Goal: Information Seeking & Learning: Learn about a topic

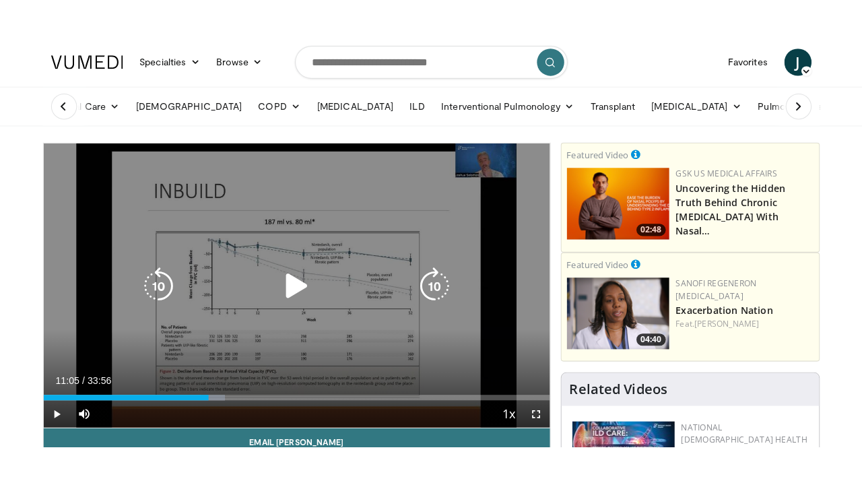
scroll to position [70, 0]
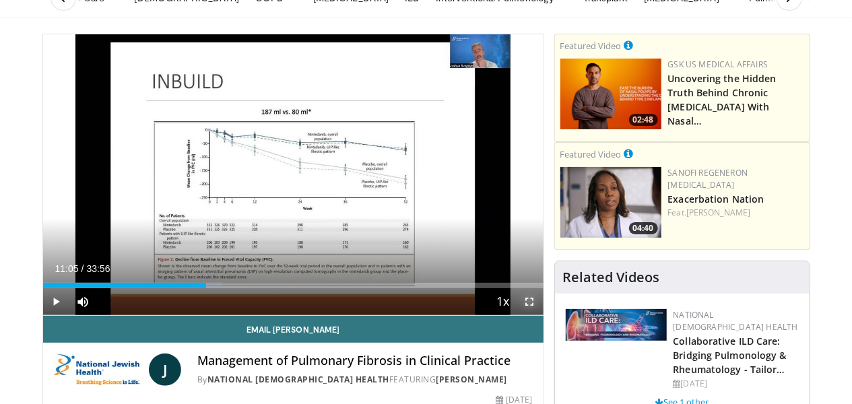
click at [533, 303] on span "Video Player" at bounding box center [530, 301] width 27 height 27
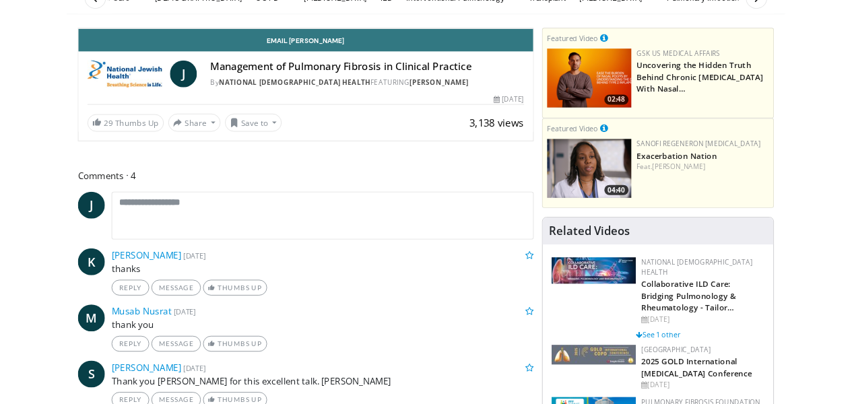
scroll to position [0, 0]
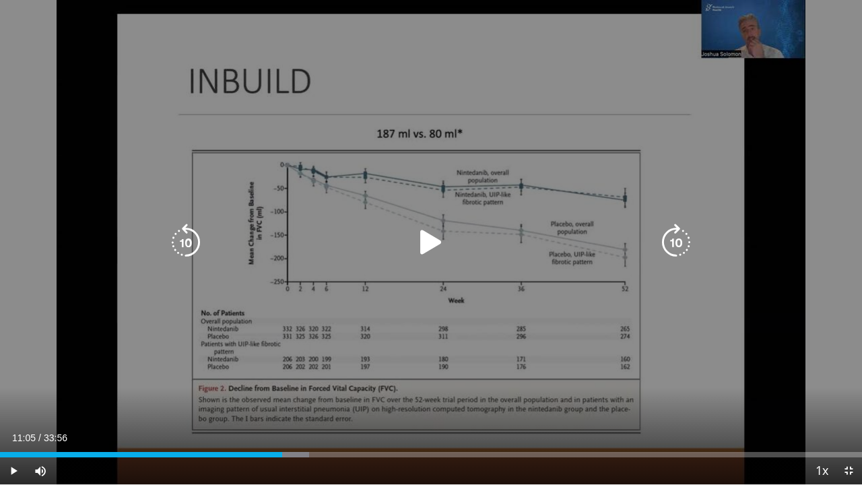
click at [428, 249] on icon "Video Player" at bounding box center [431, 243] width 38 height 38
click at [179, 242] on icon "Video Player" at bounding box center [186, 243] width 38 height 38
click at [179, 241] on icon "Video Player" at bounding box center [186, 243] width 38 height 38
click at [426, 242] on icon "Video Player" at bounding box center [431, 243] width 38 height 38
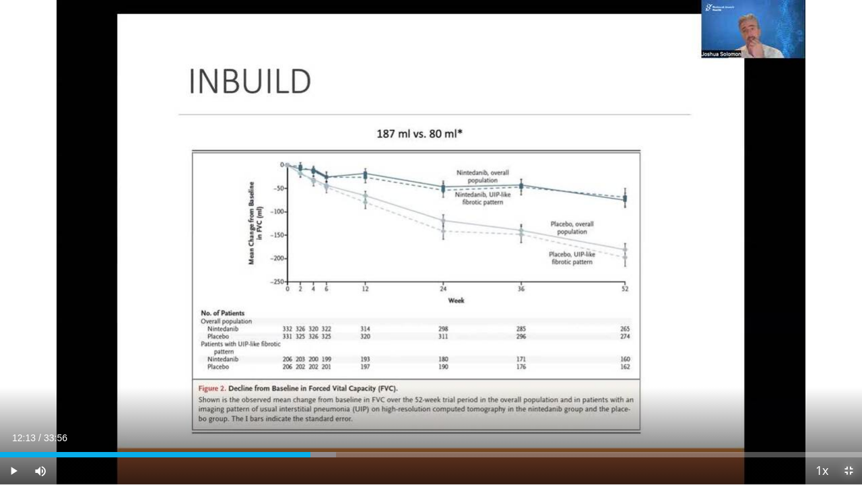
click at [852, 404] on span "Video Player" at bounding box center [848, 470] width 27 height 27
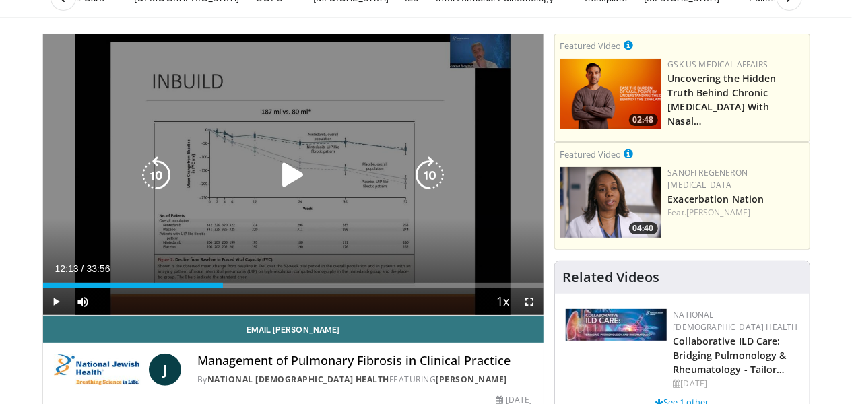
click at [290, 172] on icon "Video Player" at bounding box center [293, 175] width 38 height 38
click at [298, 174] on icon "Video Player" at bounding box center [293, 175] width 38 height 38
click at [288, 175] on icon "Video Player" at bounding box center [293, 175] width 38 height 38
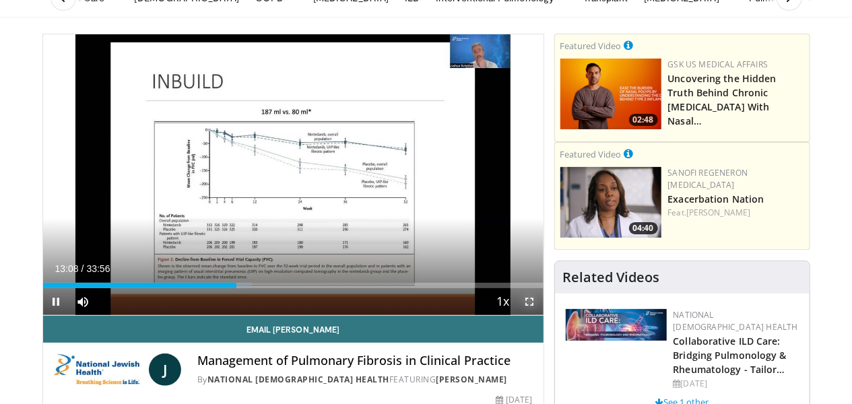
click at [528, 304] on span "Video Player" at bounding box center [530, 301] width 27 height 27
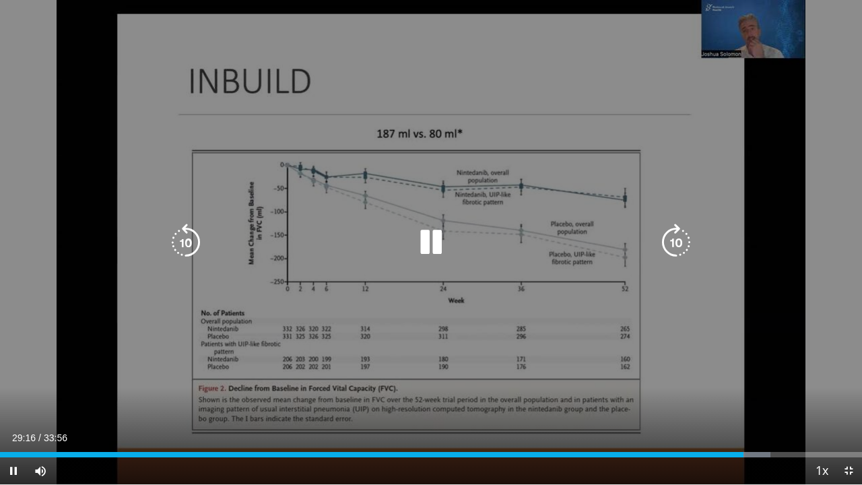
click at [436, 239] on icon "Video Player" at bounding box center [431, 243] width 38 height 38
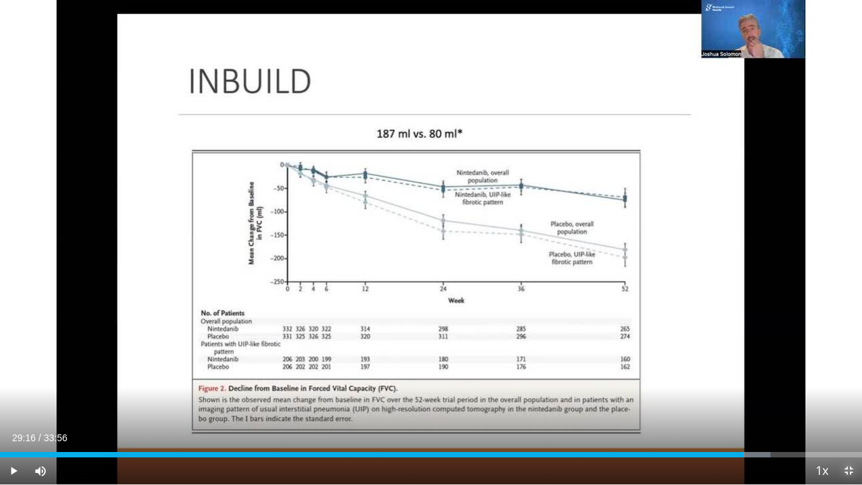
click at [852, 404] on span "Video Player" at bounding box center [848, 470] width 27 height 27
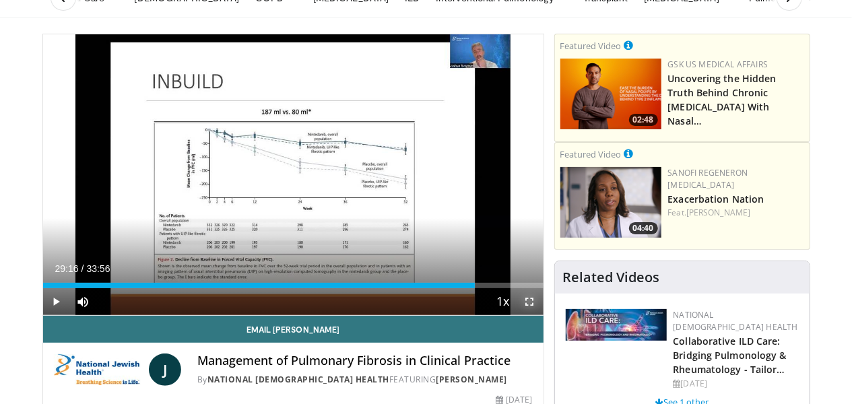
click at [529, 304] on span "Video Player" at bounding box center [530, 301] width 27 height 27
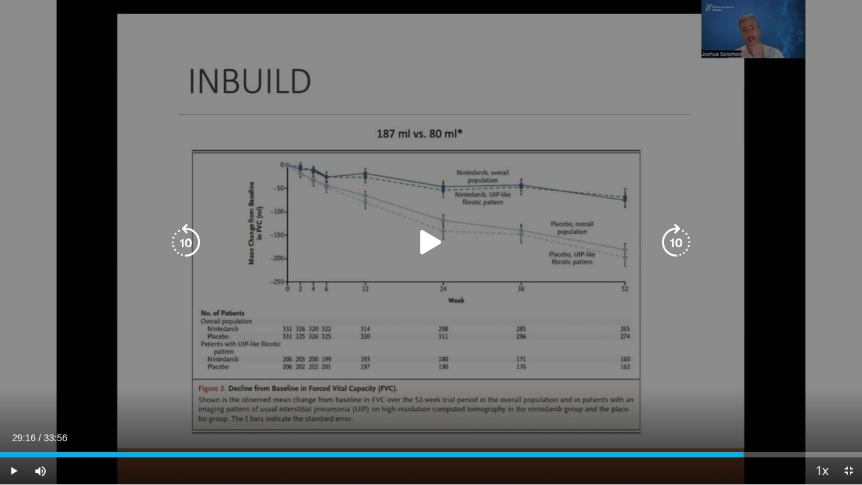
click at [426, 245] on icon "Video Player" at bounding box center [431, 243] width 38 height 38
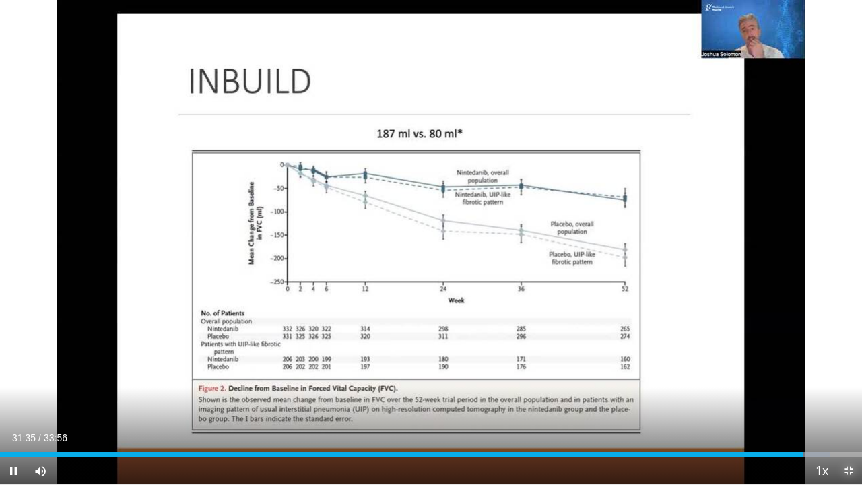
click at [850, 404] on span "Video Player" at bounding box center [848, 470] width 27 height 27
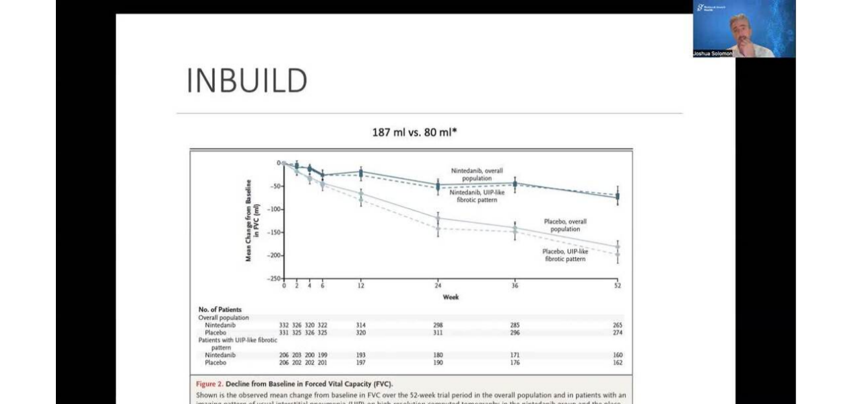
scroll to position [1536, 0]
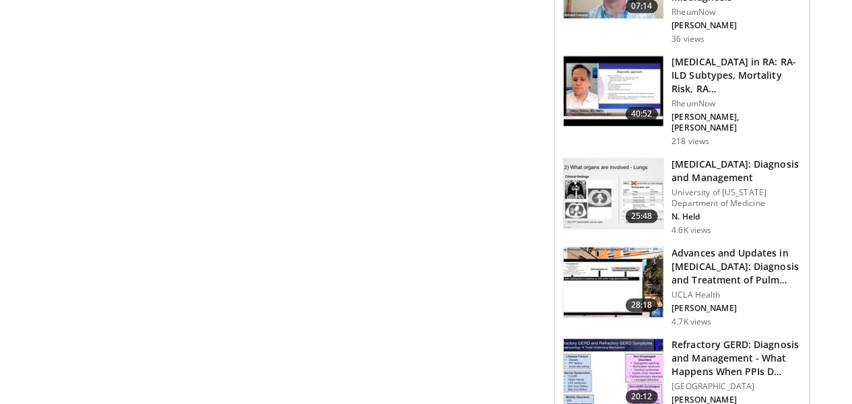
click at [604, 158] on img at bounding box center [614, 193] width 100 height 70
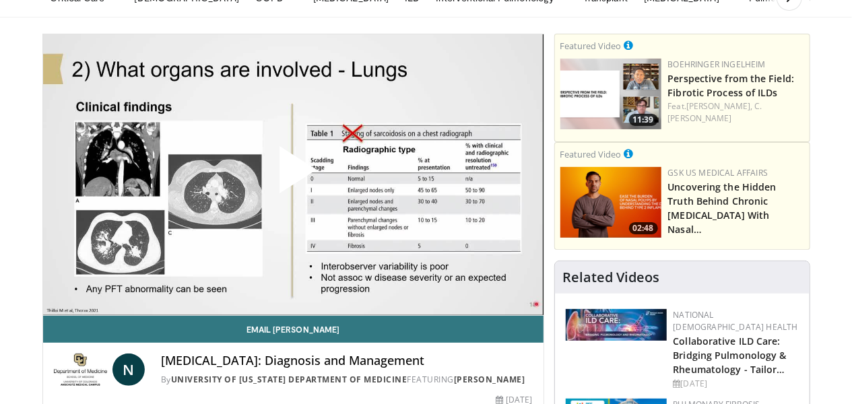
click at [293, 175] on span "Video Player" at bounding box center [293, 175] width 0 height 0
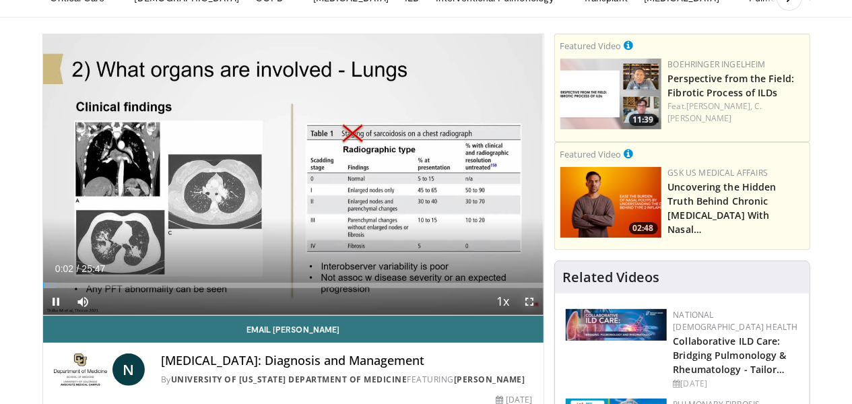
click at [532, 305] on span "Video Player" at bounding box center [530, 301] width 27 height 27
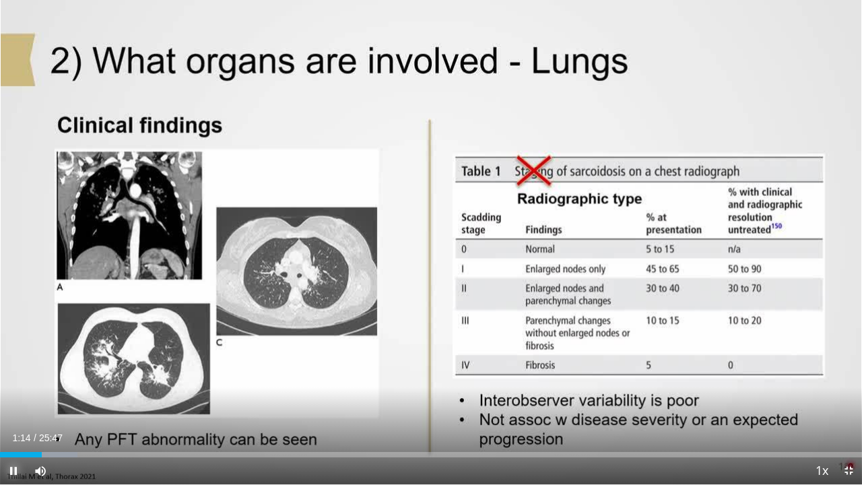
click at [17, 404] on span "Video Player" at bounding box center [13, 470] width 27 height 27
click at [0, 404] on button "Play" at bounding box center [13, 470] width 27 height 27
